Goal: Task Accomplishment & Management: Manage account settings

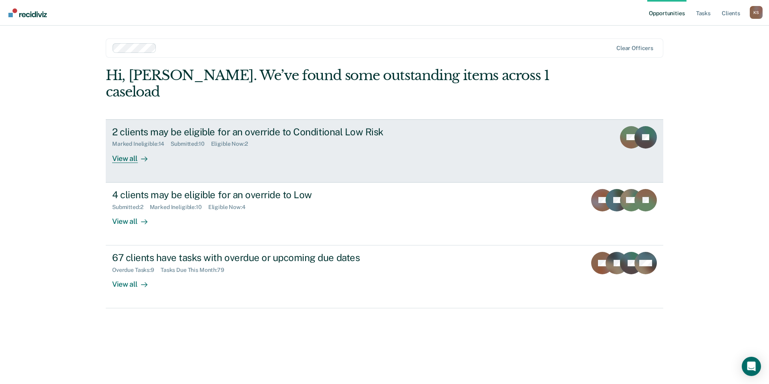
click at [298, 123] on link "2 clients may be eligible for an override to Conditional Low Risk Marked Inelig…" at bounding box center [385, 150] width 558 height 63
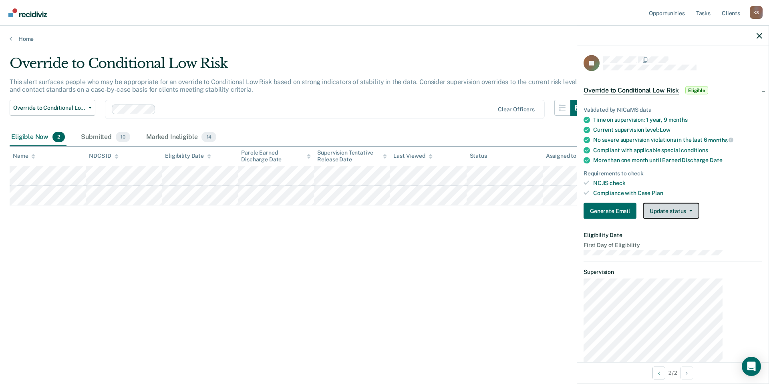
click at [697, 203] on button "Update status" at bounding box center [671, 211] width 56 height 16
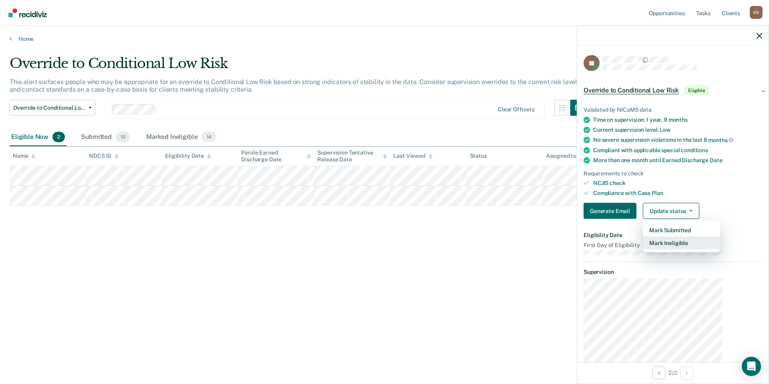
click at [695, 237] on button "Mark Ineligible" at bounding box center [681, 243] width 77 height 13
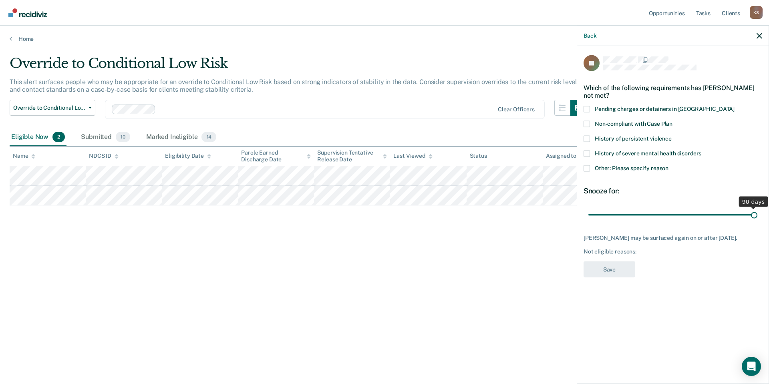
drag, startPoint x: 667, startPoint y: 185, endPoint x: 805, endPoint y: 181, distance: 138.2
type input "90"
click at [757, 208] on input "range" at bounding box center [672, 215] width 169 height 14
click at [642, 120] on span "Non-compliant with Case Plan" at bounding box center [634, 123] width 78 height 6
click at [672, 121] on input "Non-compliant with Case Plan" at bounding box center [672, 121] width 0 height 0
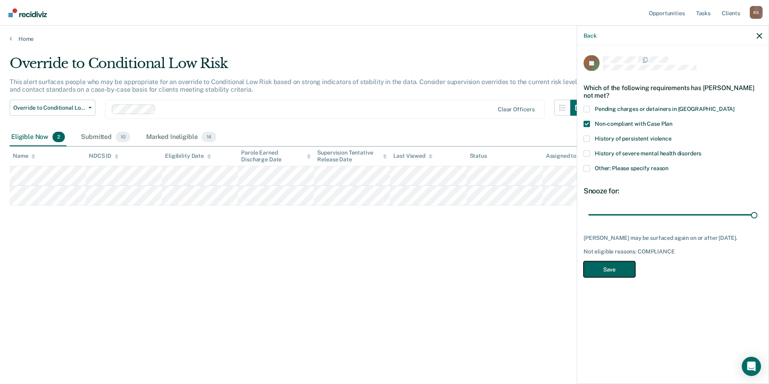
click at [635, 261] on button "Save" at bounding box center [610, 269] width 52 height 16
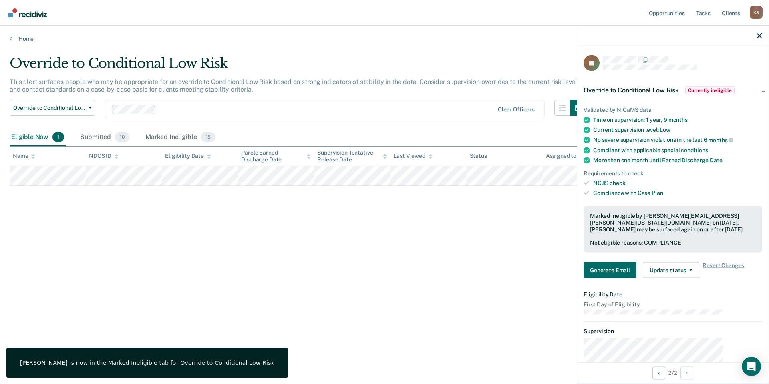
click at [469, 202] on div "Override to Conditional Low Risk This alert surfaces people who may be appropri…" at bounding box center [385, 189] width 750 height 269
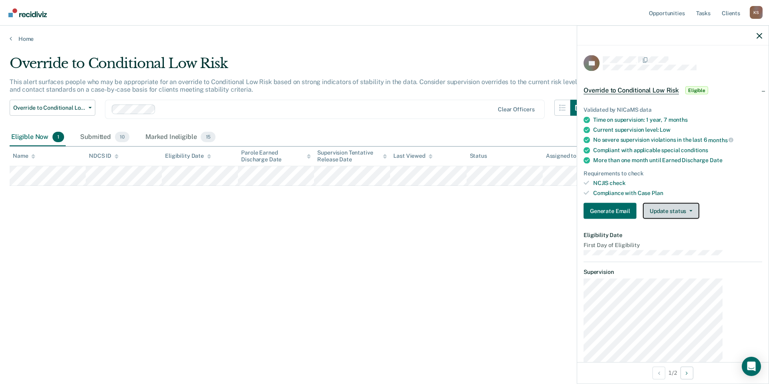
click at [672, 203] on button "Update status" at bounding box center [671, 211] width 56 height 16
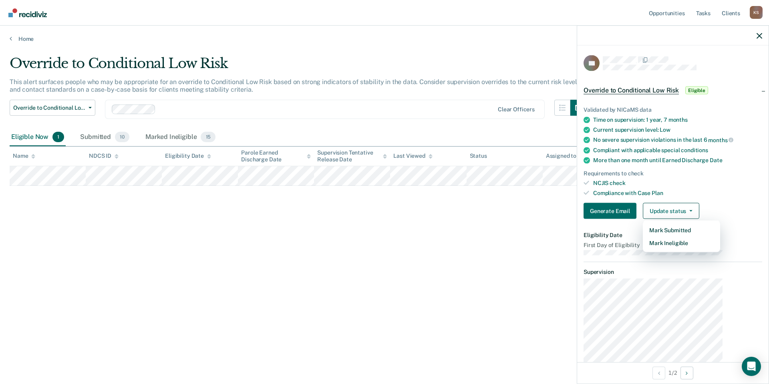
click at [471, 179] on div "Override to Conditional Low Risk This alert surfaces people who may be appropri…" at bounding box center [385, 189] width 750 height 269
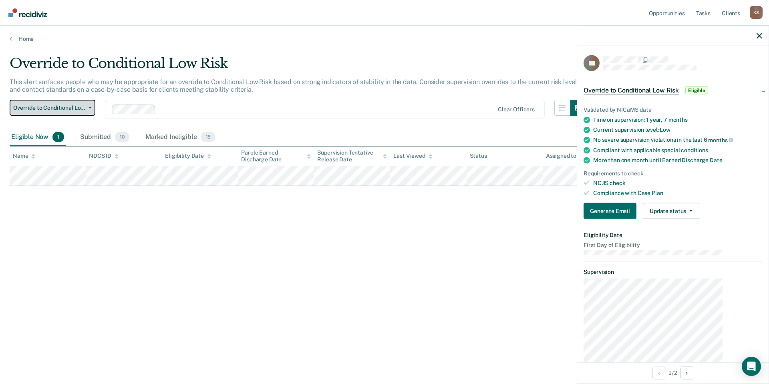
click at [79, 105] on span "Override to Conditional Low Risk" at bounding box center [49, 108] width 72 height 7
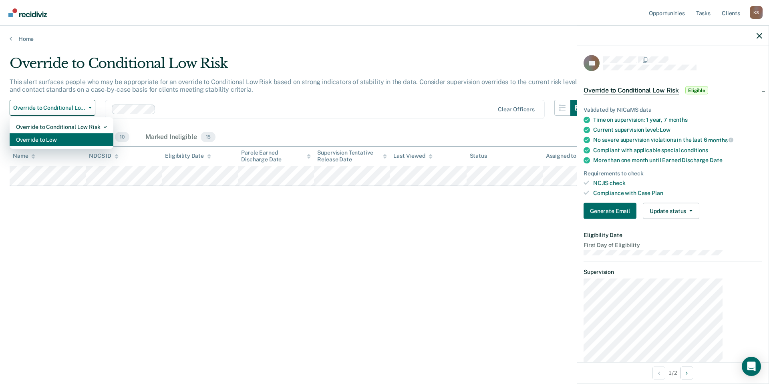
click at [76, 133] on div "Override to Low" at bounding box center [61, 139] width 91 height 13
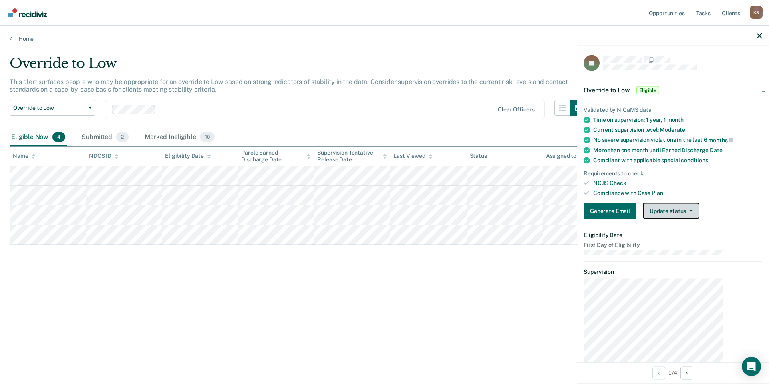
click at [672, 203] on button "Update status" at bounding box center [671, 211] width 56 height 16
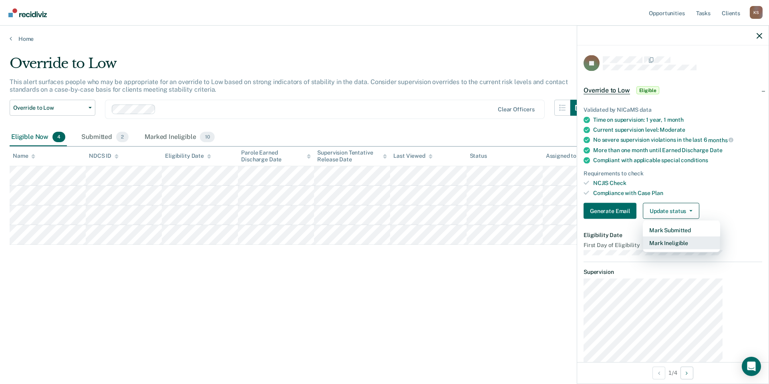
click at [675, 237] on button "Mark Ineligible" at bounding box center [681, 243] width 77 height 13
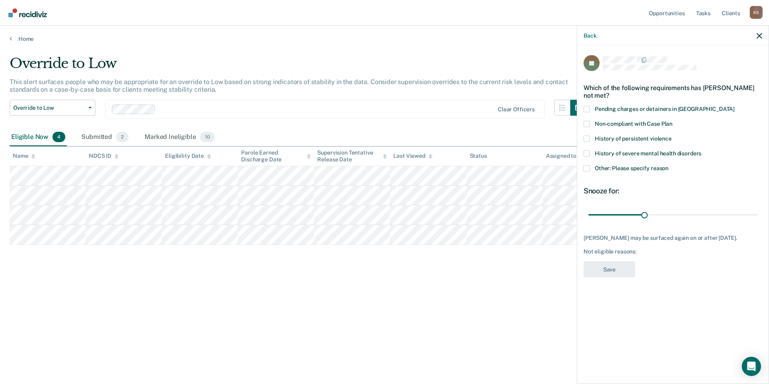
click at [656, 165] on span "Other: Please specify reason" at bounding box center [632, 168] width 74 height 6
click at [668, 165] on input "Other: Please specify reason" at bounding box center [668, 165] width 0 height 0
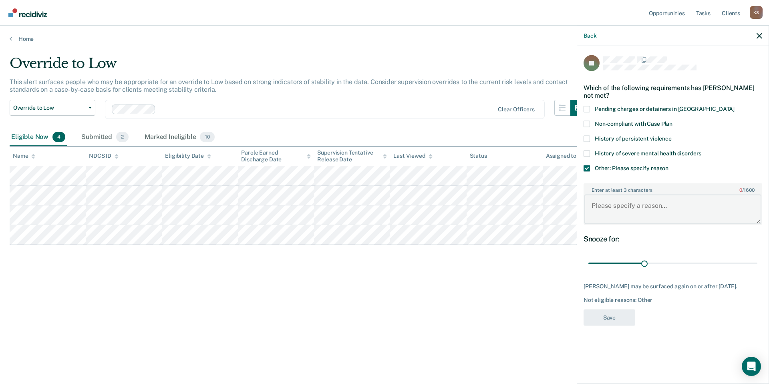
click at [649, 195] on textarea "Enter at least 3 characters 0 / 1600" at bounding box center [672, 210] width 177 height 30
type textarea "Client recently transferred to Officer [PERSON_NAME]"
click at [635, 310] on button "Save" at bounding box center [610, 318] width 52 height 16
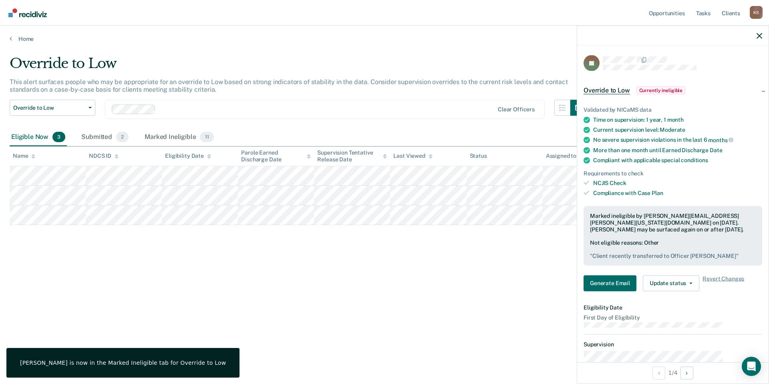
click at [509, 250] on div "Override to Low This alert surfaces people who may be appropriate for an overri…" at bounding box center [385, 189] width 750 height 269
click at [759, 33] on icon "button" at bounding box center [760, 36] width 6 height 6
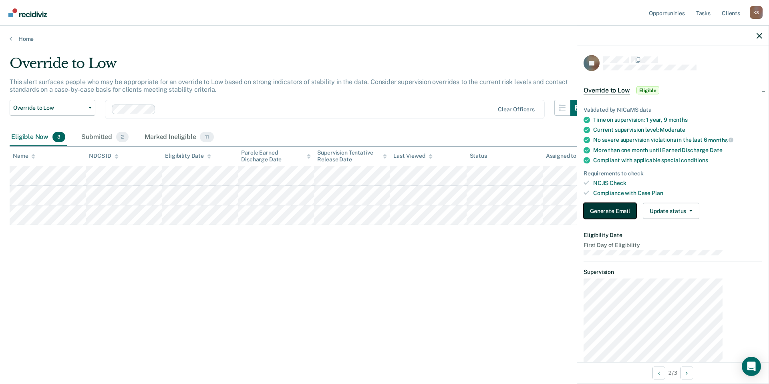
click at [636, 203] on button "Generate Email" at bounding box center [610, 211] width 53 height 16
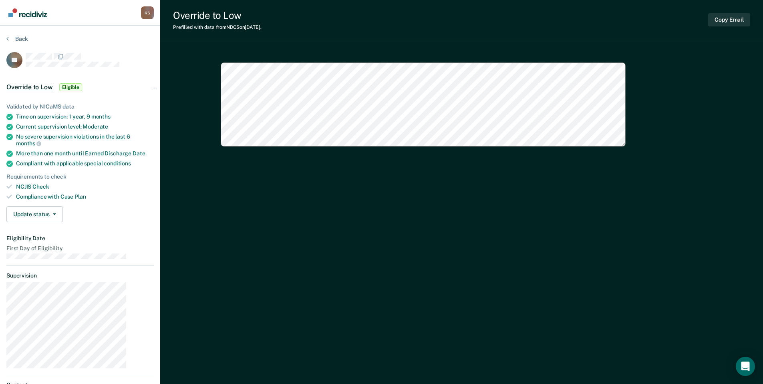
type textarea "x"
